Goal: Check status

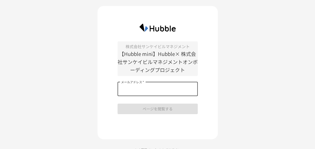
drag, startPoint x: 173, startPoint y: 90, endPoint x: 176, endPoint y: 90, distance: 2.8
click at [173, 90] on input "メールアドレス   *" at bounding box center [158, 89] width 80 height 14
type input "**********"
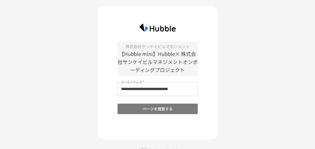
click at [190, 110] on button "ページを閲覧する" at bounding box center [158, 108] width 80 height 11
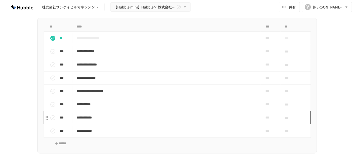
scroll to position [381, 0]
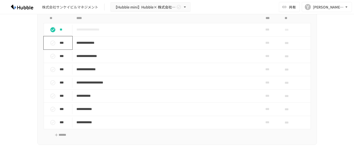
click at [50, 42] on icon "status" at bounding box center [53, 43] width 6 height 6
click at [50, 54] on icon "status" at bounding box center [53, 56] width 6 height 6
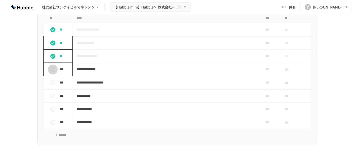
click at [52, 68] on icon "status" at bounding box center [53, 70] width 6 height 6
click at [53, 82] on icon "status" at bounding box center [53, 83] width 6 height 6
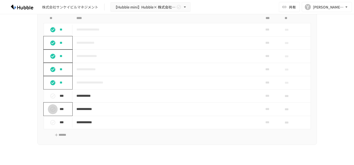
click at [50, 109] on icon "status" at bounding box center [52, 109] width 5 height 5
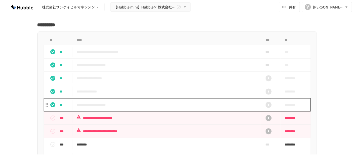
scroll to position [715, 0]
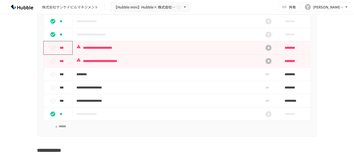
click at [51, 46] on icon "status" at bounding box center [53, 48] width 6 height 6
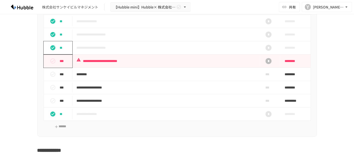
click at [52, 60] on icon "status" at bounding box center [52, 61] width 5 height 5
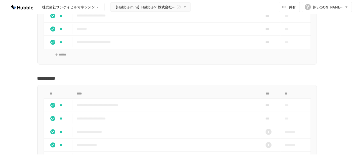
scroll to position [576, 0]
